Goal: Task Accomplishment & Management: Complete application form

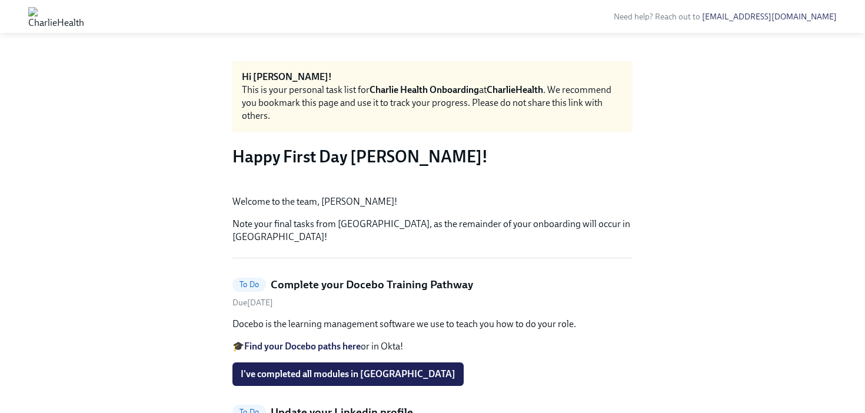
click at [509, 151] on h3 "Happy First Day [PERSON_NAME]!" at bounding box center [432, 156] width 400 height 21
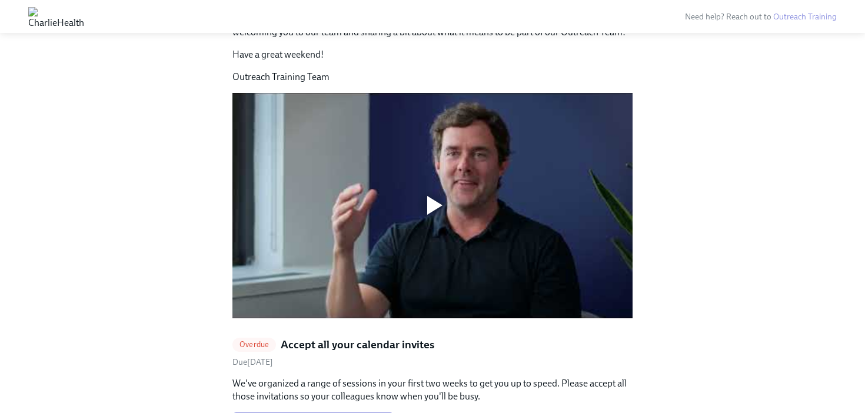
scroll to position [1166, 0]
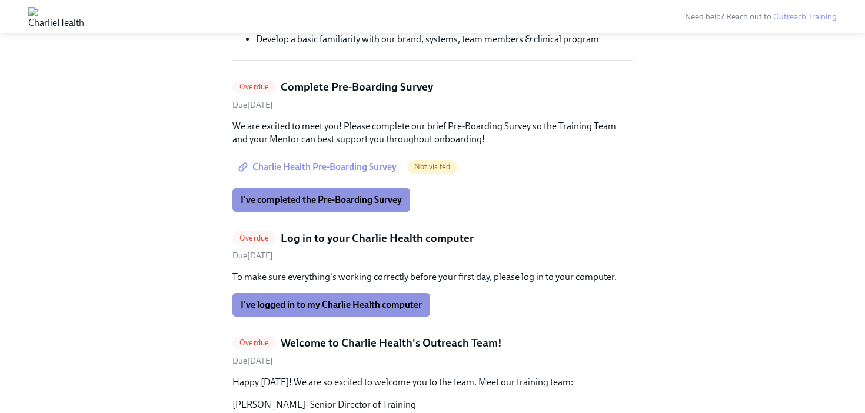
scroll to position [351, 0]
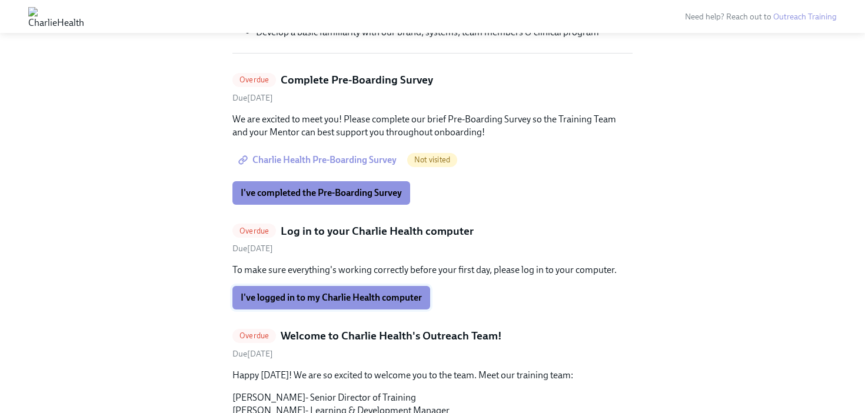
click at [387, 304] on button "I've logged in to my Charlie Health computer" at bounding box center [331, 298] width 198 height 24
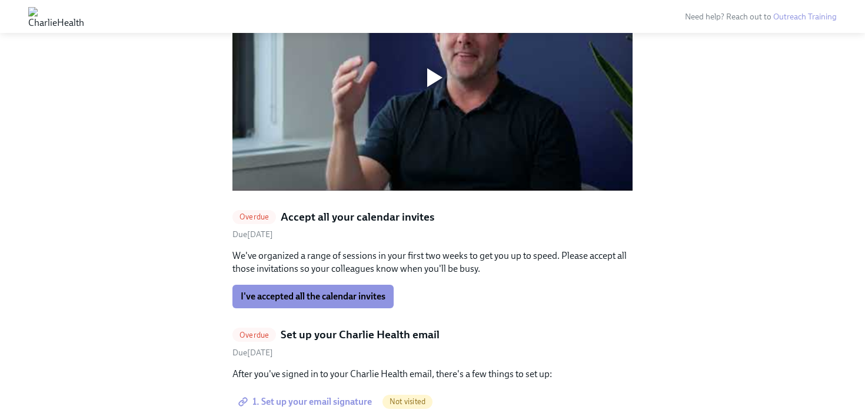
scroll to position [1256, 0]
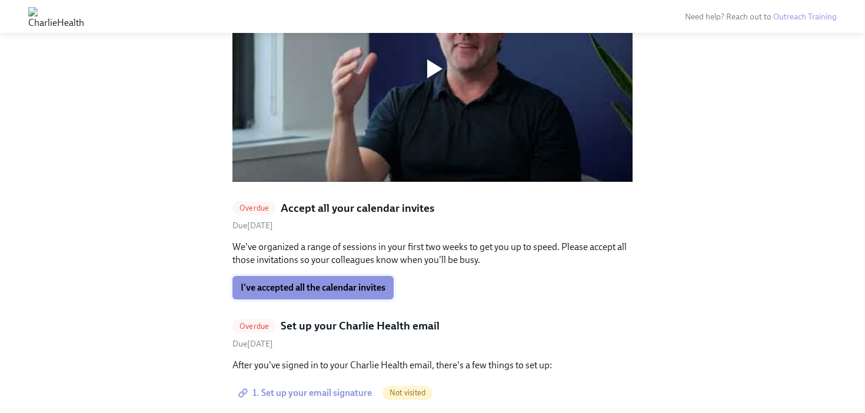
click at [303, 282] on span "I've accepted all the calendar invites" at bounding box center [313, 288] width 145 height 12
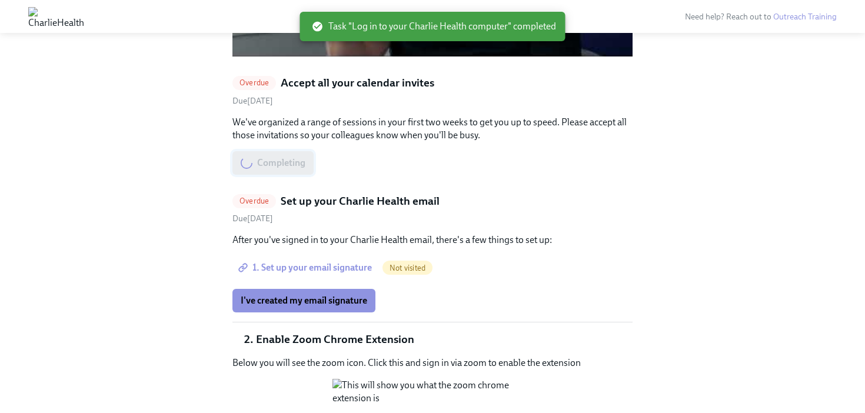
scroll to position [1287, 0]
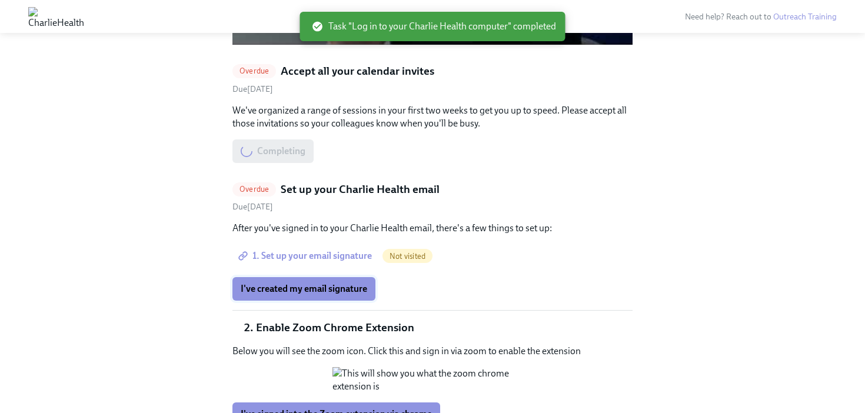
click at [302, 283] on span "I've created my email signature" at bounding box center [304, 289] width 127 height 12
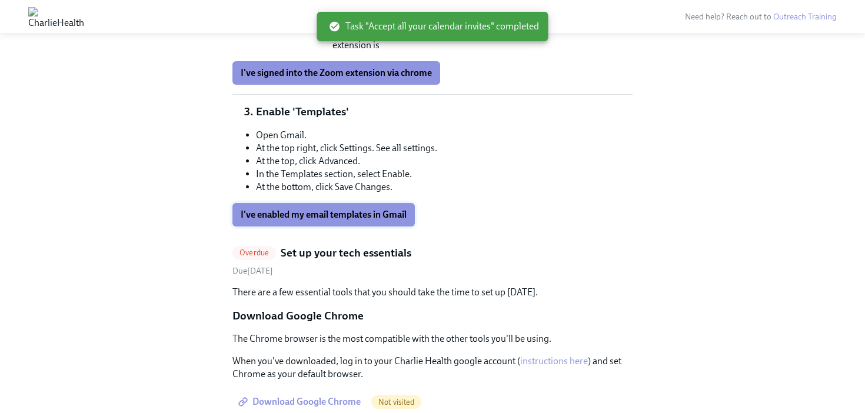
scroll to position [1526, 0]
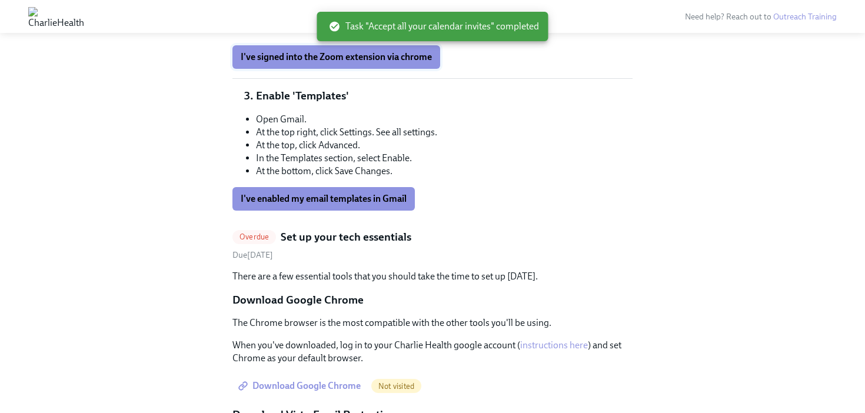
click at [367, 63] on span "I've signed into the Zoom extension via chrome" at bounding box center [336, 57] width 191 height 12
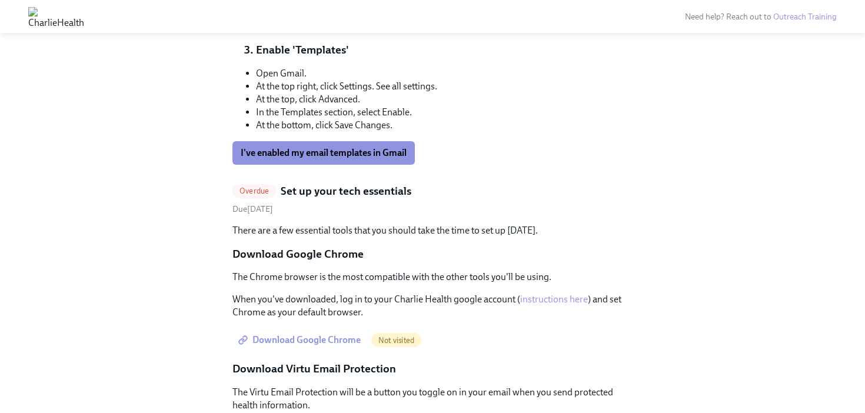
scroll to position [1584, 0]
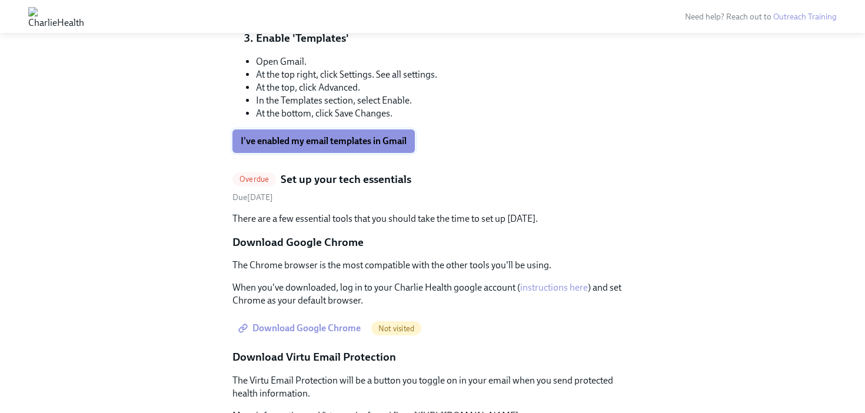
click at [359, 147] on span "I've enabled my email templates in Gmail" at bounding box center [324, 141] width 166 height 12
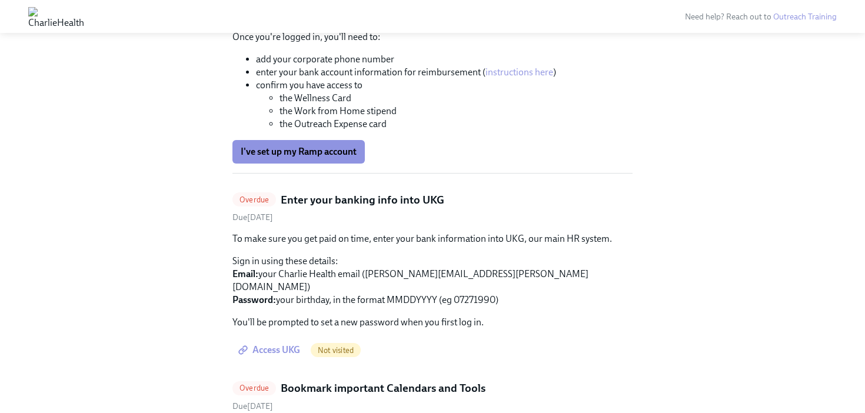
scroll to position [2381, 0]
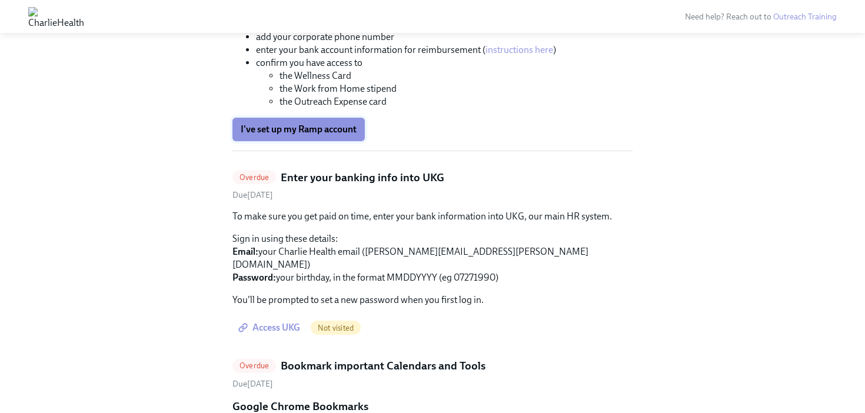
click at [310, 141] on button "I've set up my Ramp account" at bounding box center [298, 130] width 132 height 24
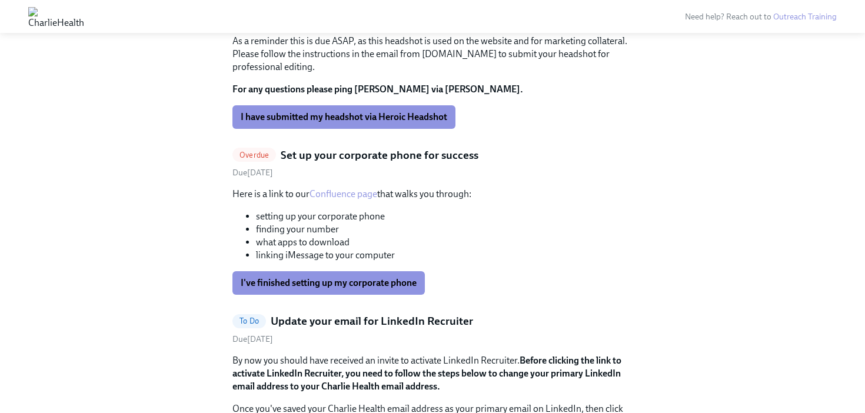
scroll to position [3028, 0]
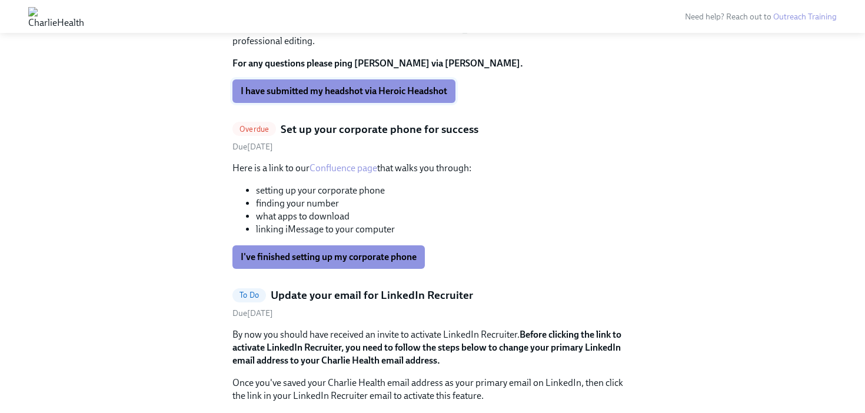
click at [367, 97] on span "I have submitted my headshot via Heroic Headshot" at bounding box center [344, 91] width 207 height 12
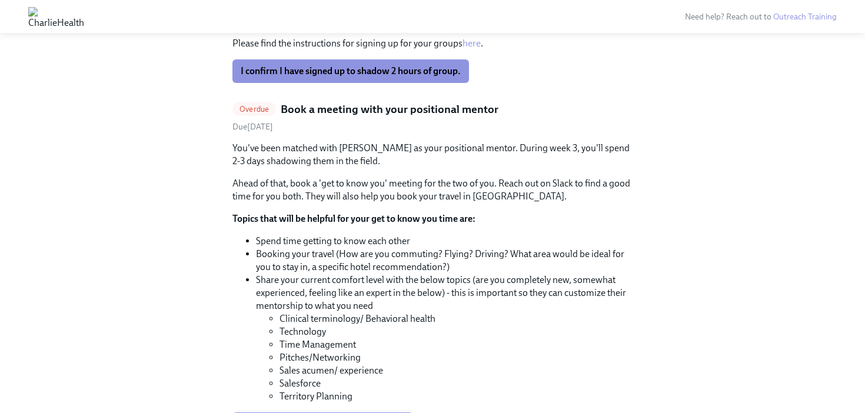
scroll to position [3474, 0]
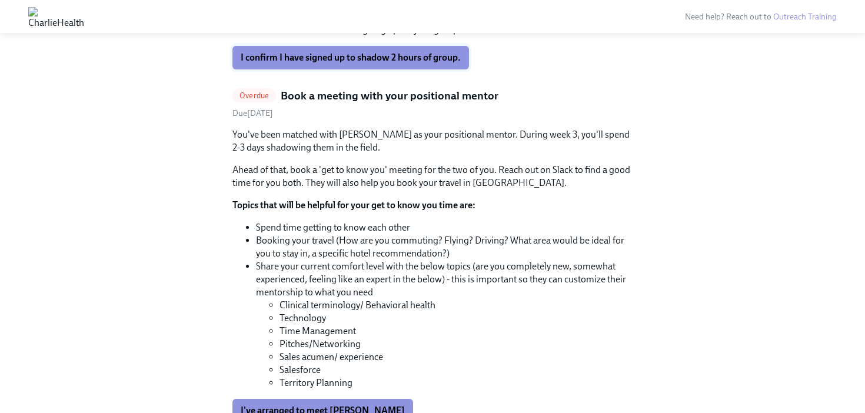
click at [427, 64] on span "I confirm I have signed up to shadow 2 hours of group." at bounding box center [351, 58] width 220 height 12
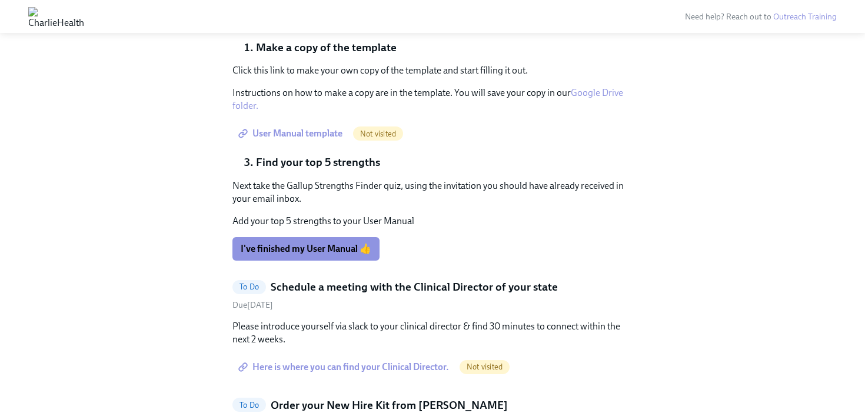
scroll to position [3962, 0]
